Goal: Find specific page/section: Find specific page/section

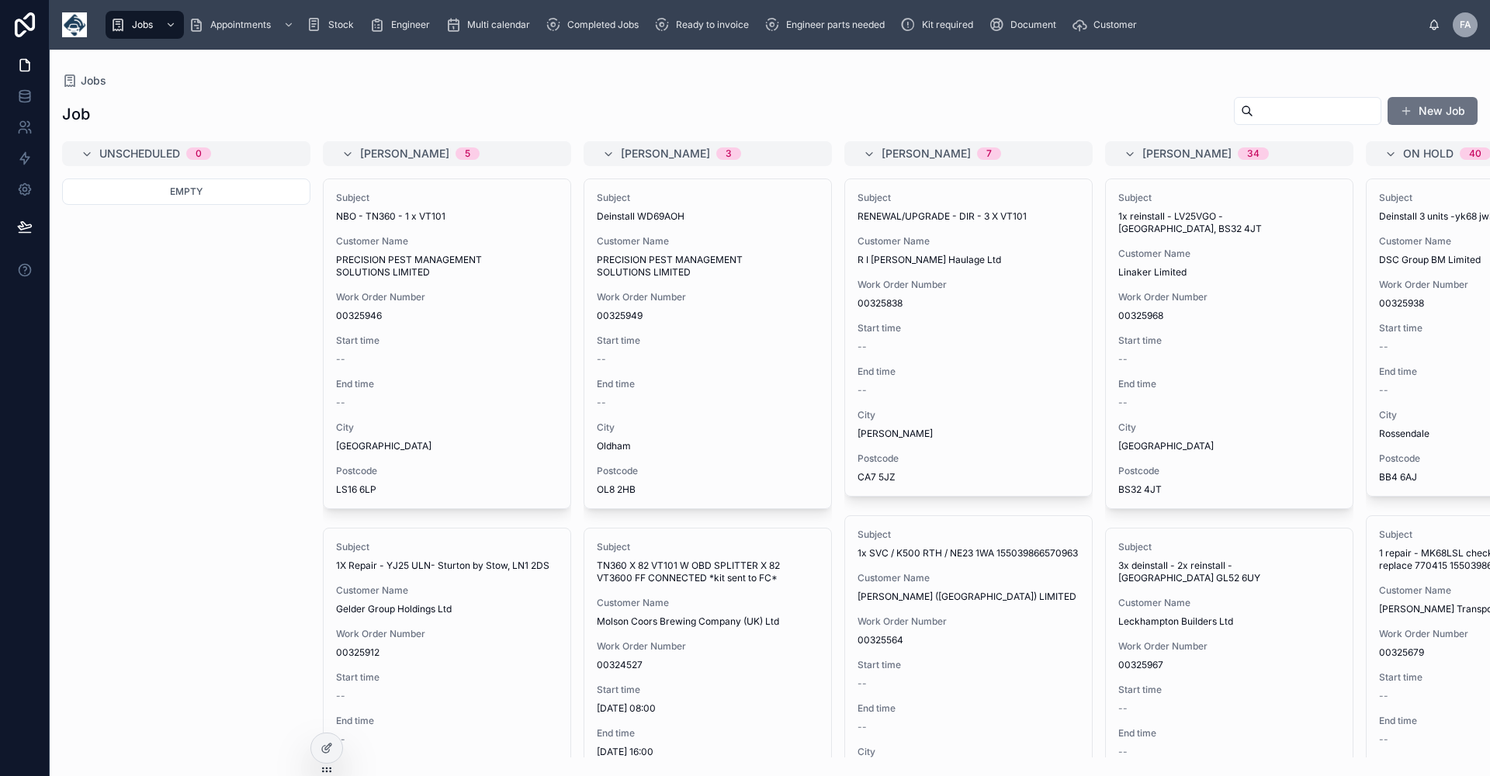
click at [949, 24] on span "Kit required" at bounding box center [947, 25] width 51 height 12
